Goal: Task Accomplishment & Management: Manage account settings

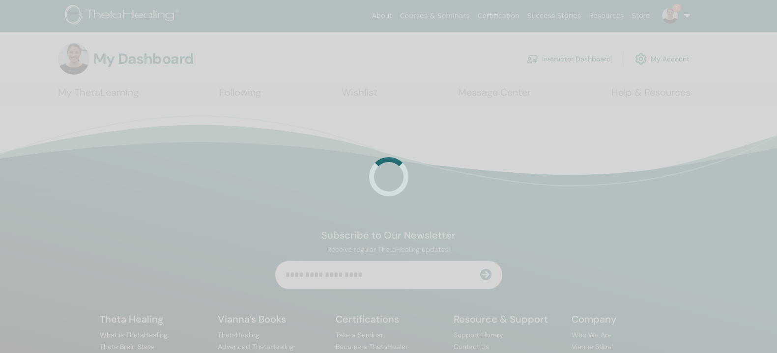
scroll to position [57958, 0]
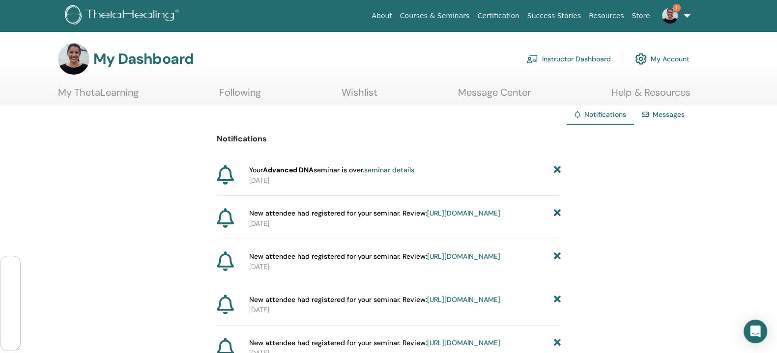
click at [558, 60] on link "Instructor Dashboard" at bounding box center [568, 59] width 84 height 22
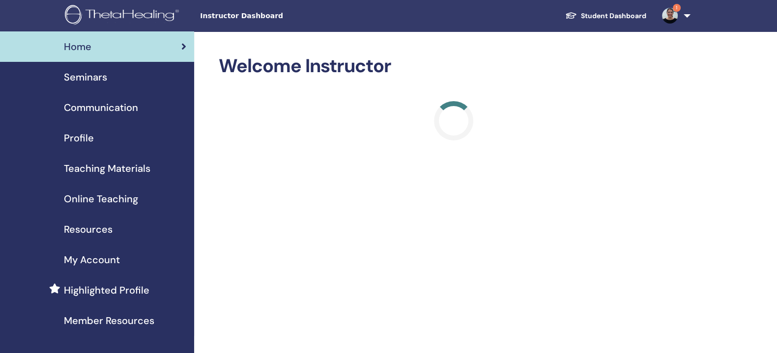
scroll to position [57958, 0]
click at [96, 74] on span "Seminars" at bounding box center [85, 77] width 43 height 15
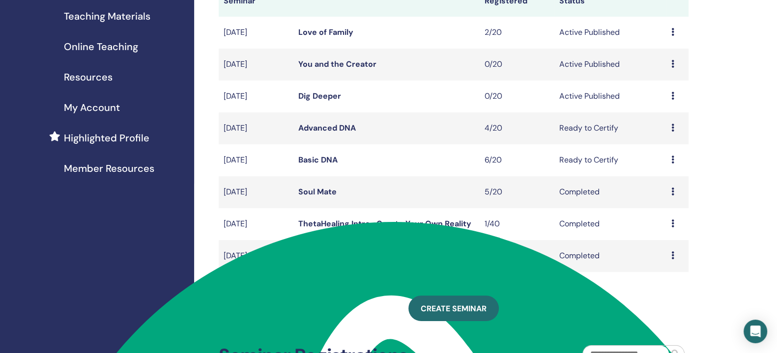
scroll to position [149, 0]
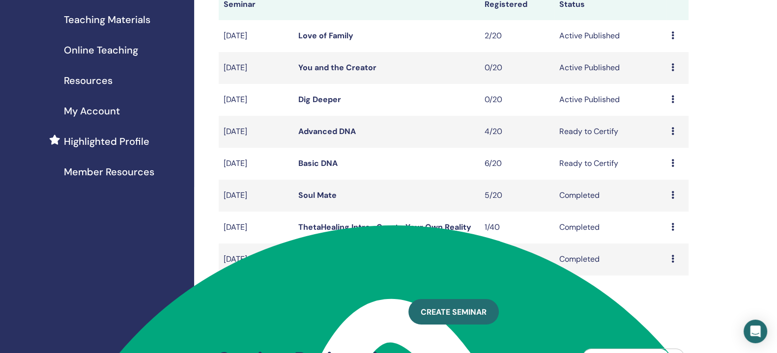
click at [671, 39] on icon at bounding box center [671, 35] width 3 height 8
click at [664, 83] on link "Attendees" at bounding box center [659, 85] width 37 height 10
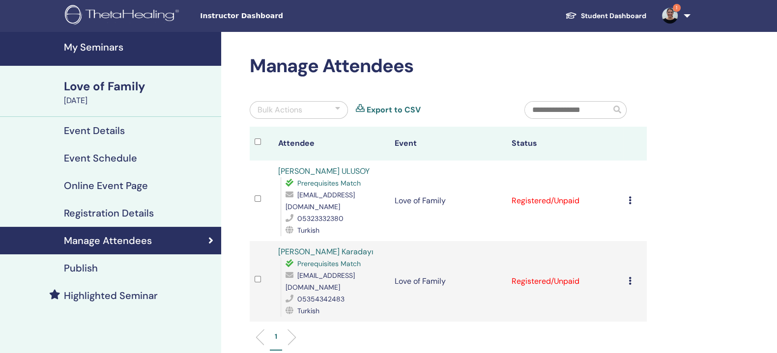
scroll to position [57958, 0]
